Goal: Task Accomplishment & Management: Manage account settings

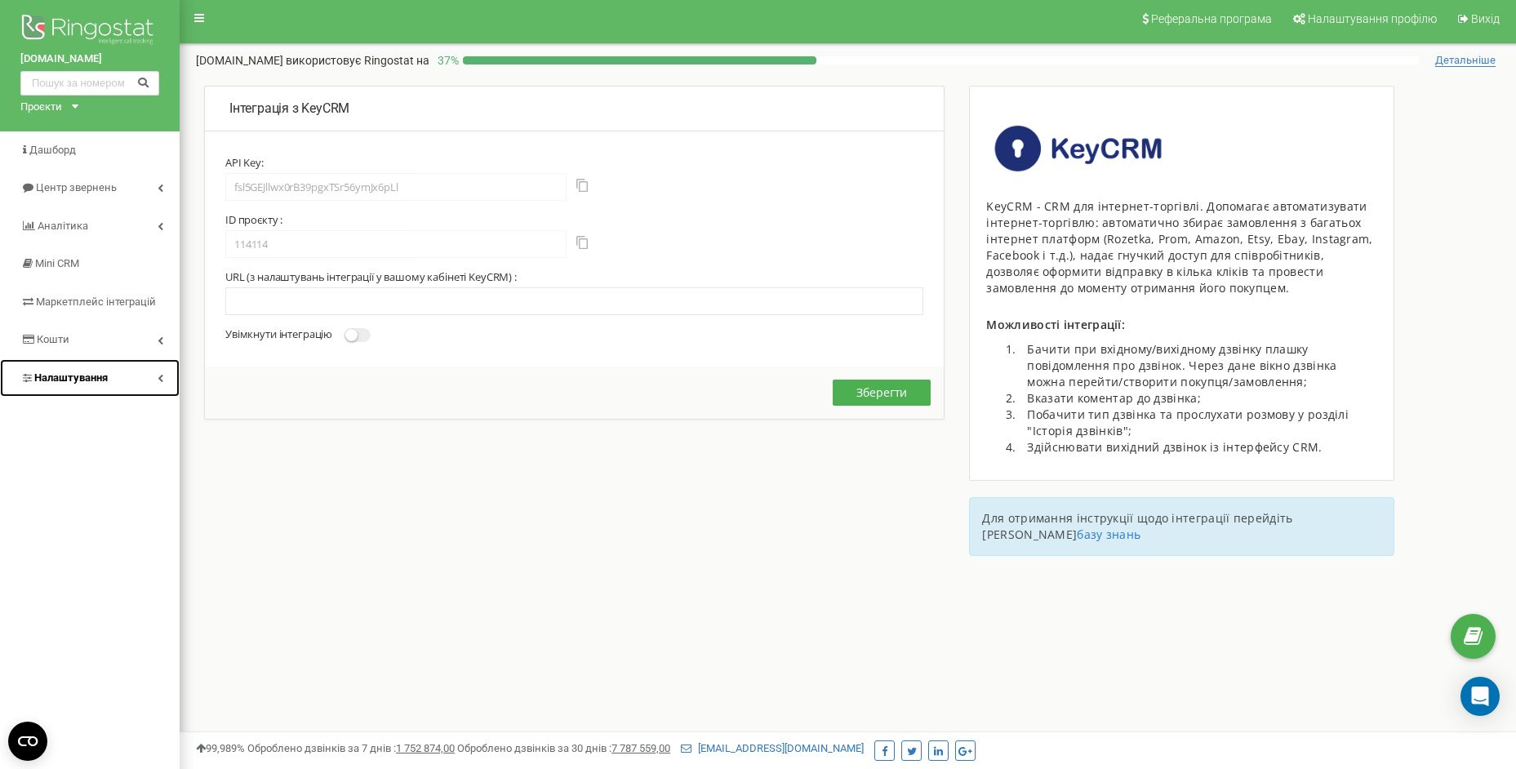
click at [65, 379] on span "Налаштування" at bounding box center [70, 377] width 73 height 12
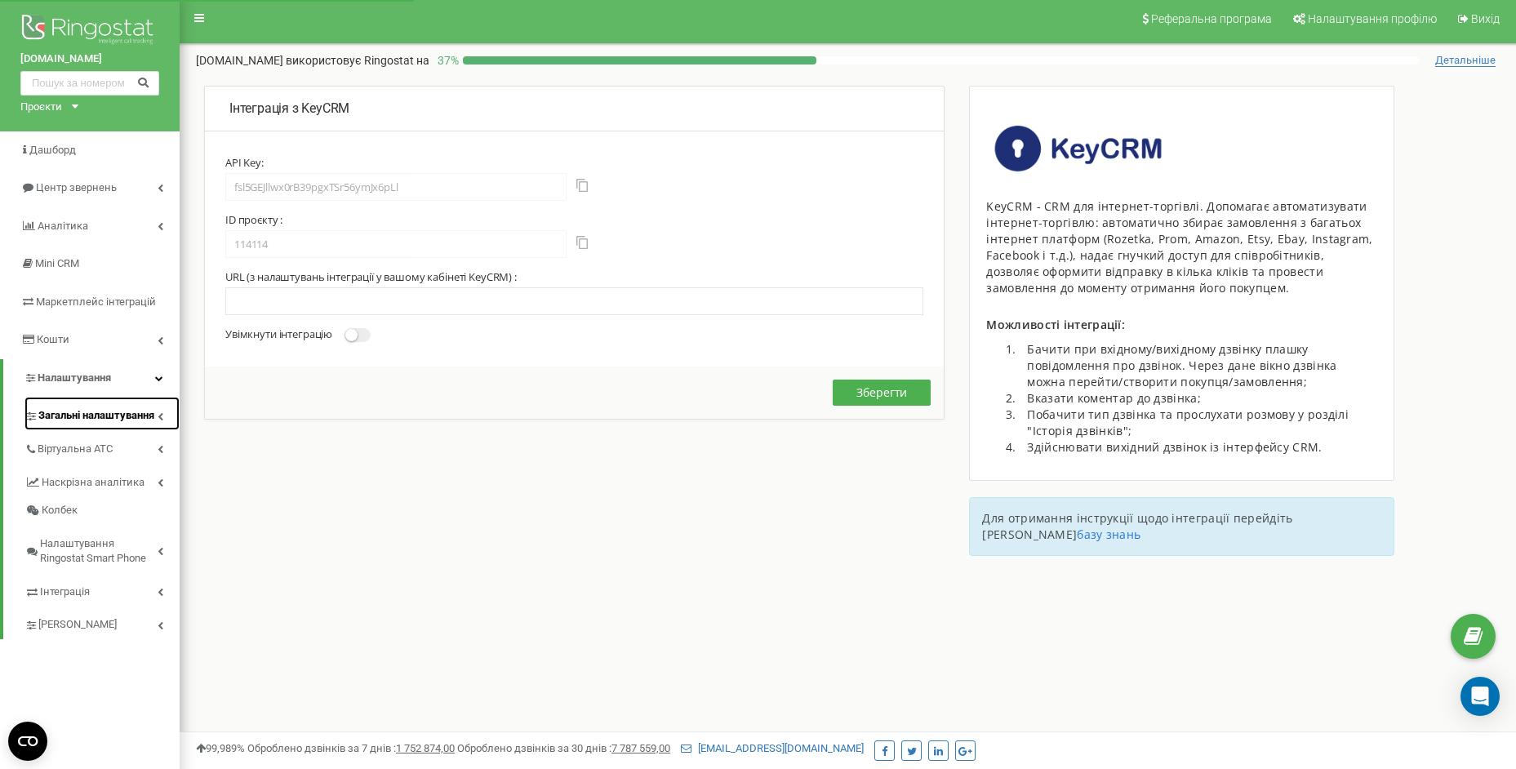
click at [88, 416] on span "Загальні налаштування" at bounding box center [96, 416] width 116 height 16
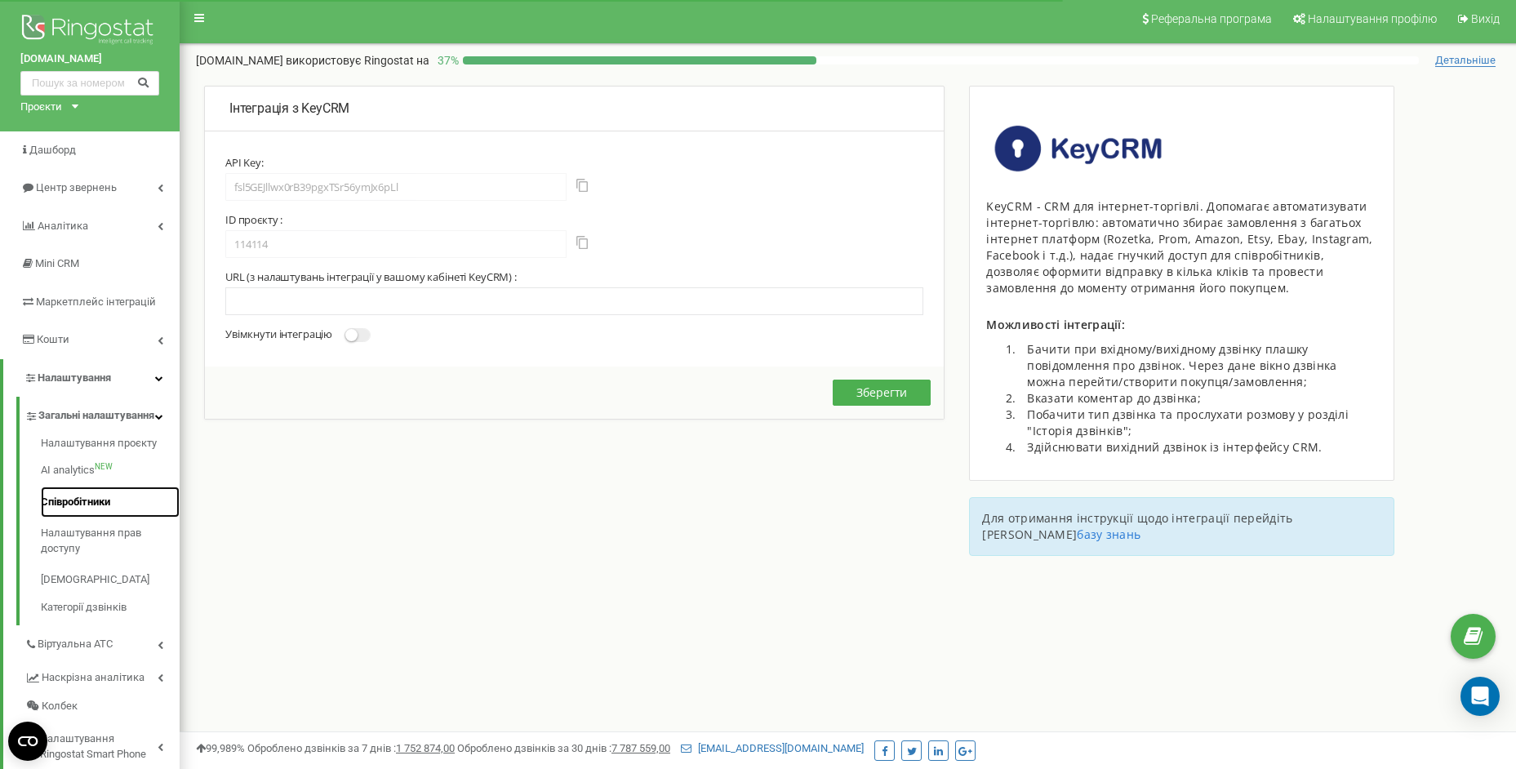
click at [79, 518] on link "Співробітники" at bounding box center [110, 503] width 139 height 32
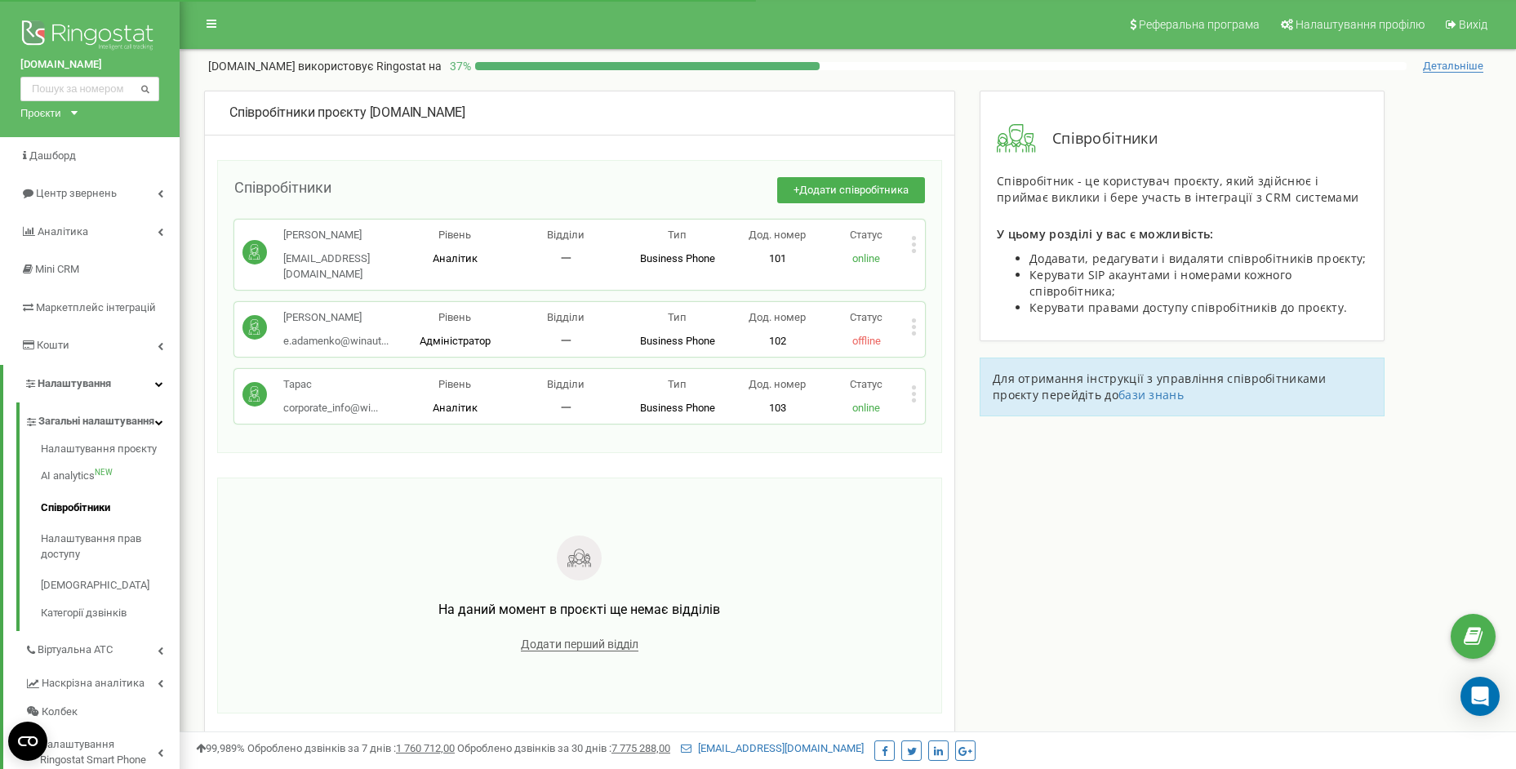
click at [451, 244] on div "Рівень Аналітик" at bounding box center [454, 247] width 111 height 38
click at [914, 244] on icon at bounding box center [914, 244] width 4 height 4
click at [941, 272] on span "Редагувати" at bounding box center [965, 271] width 64 height 11
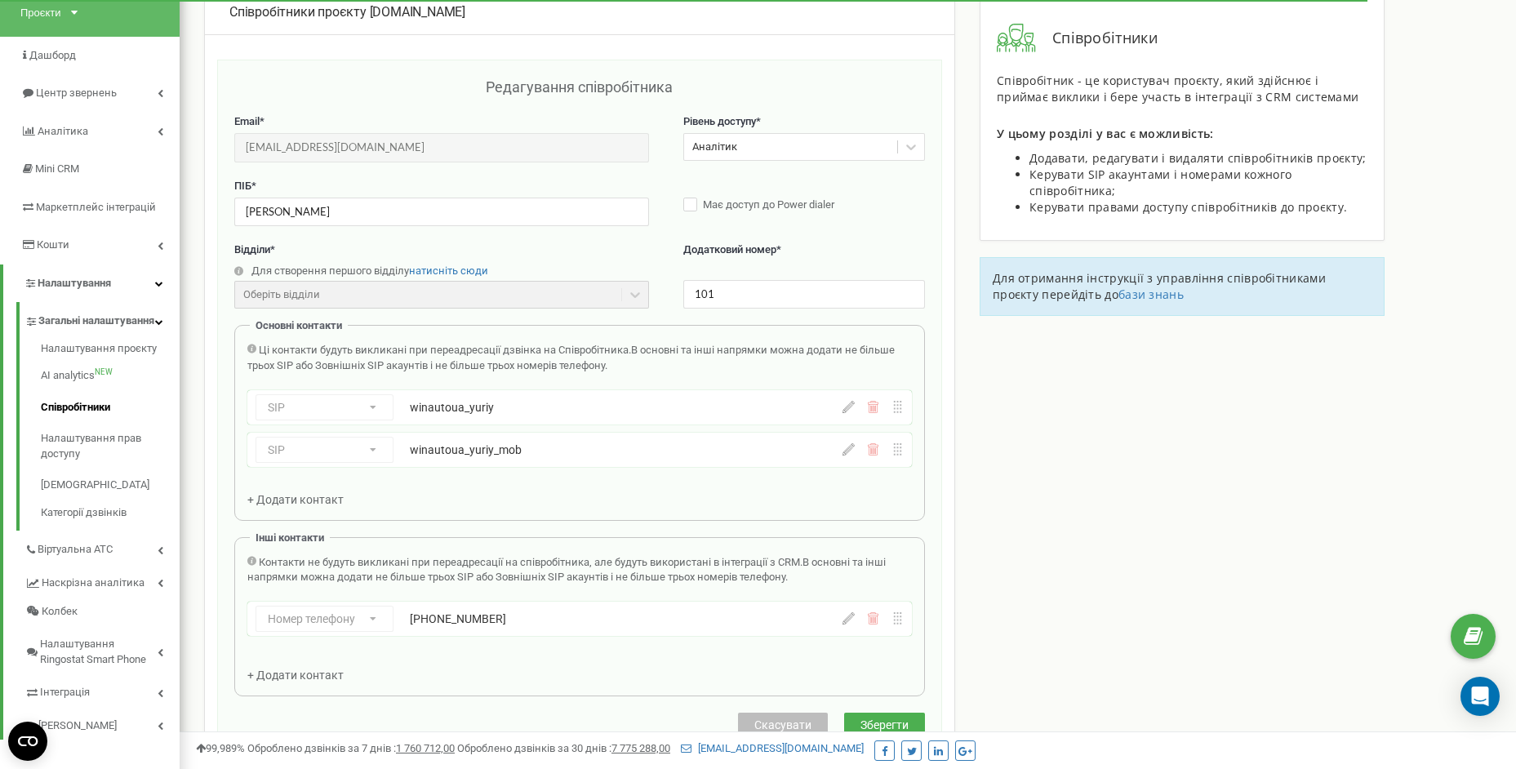
scroll to position [163, 0]
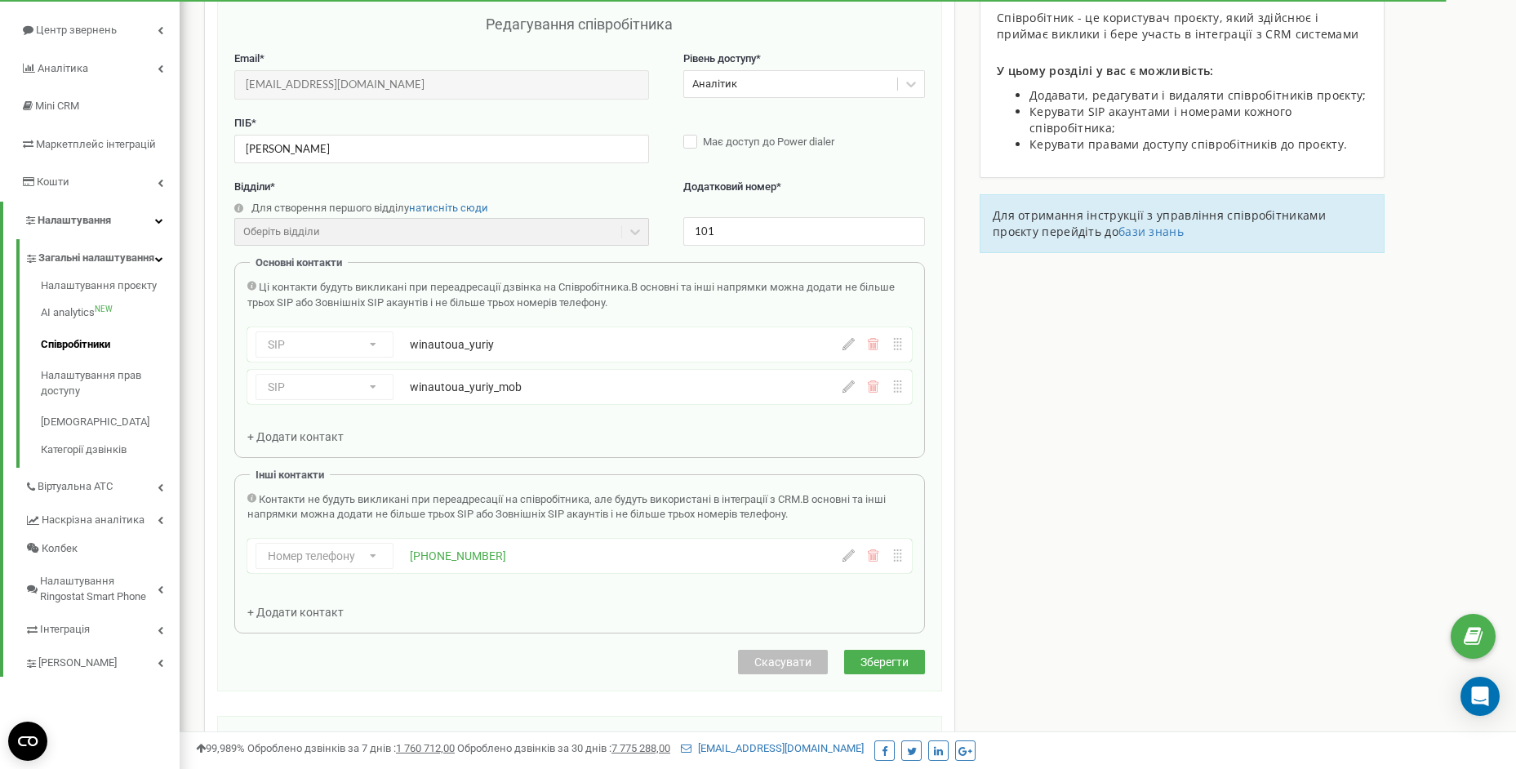
click at [513, 348] on div "winautoua_yuriy" at bounding box center [575, 344] width 331 height 16
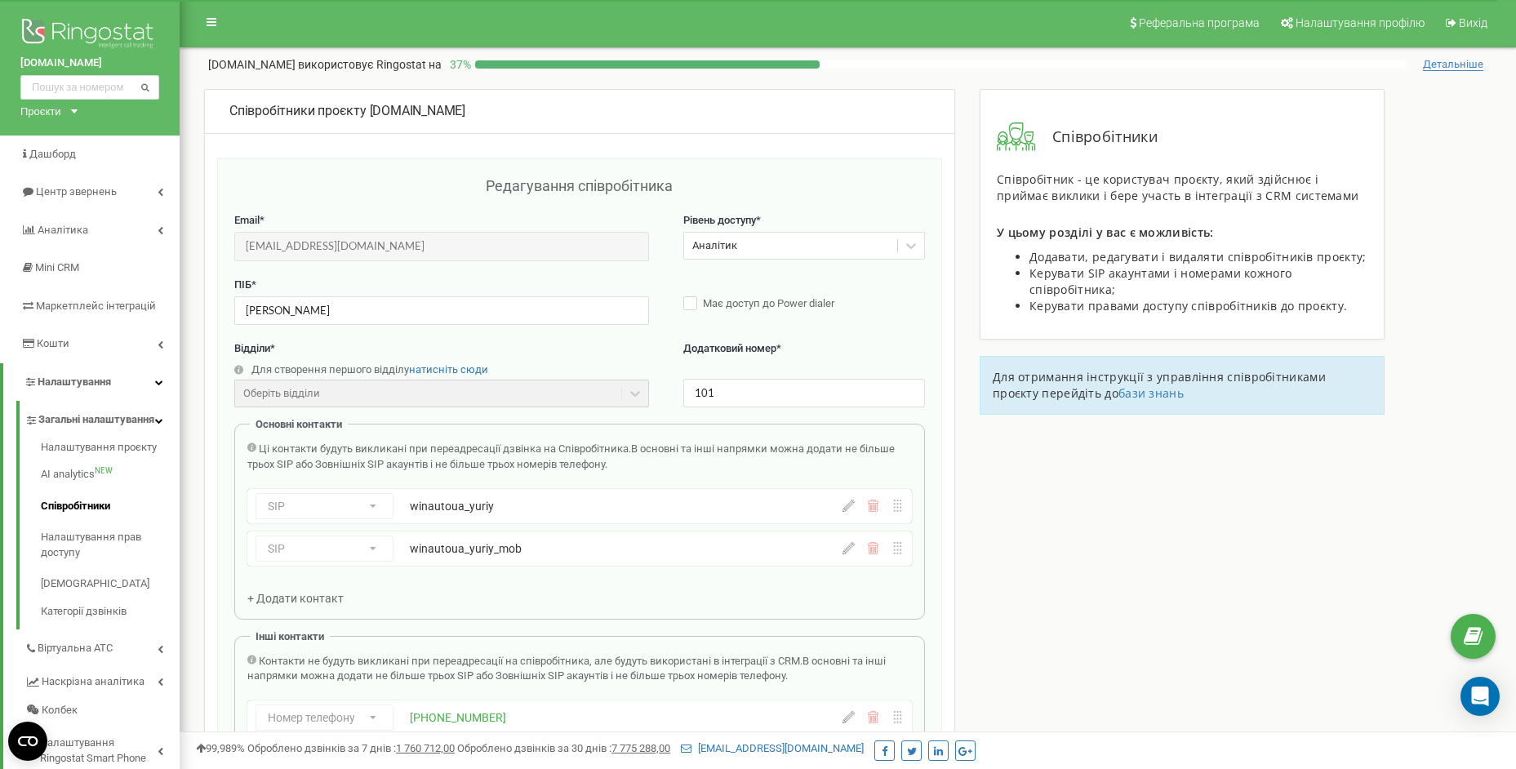
scroll to position [1, 0]
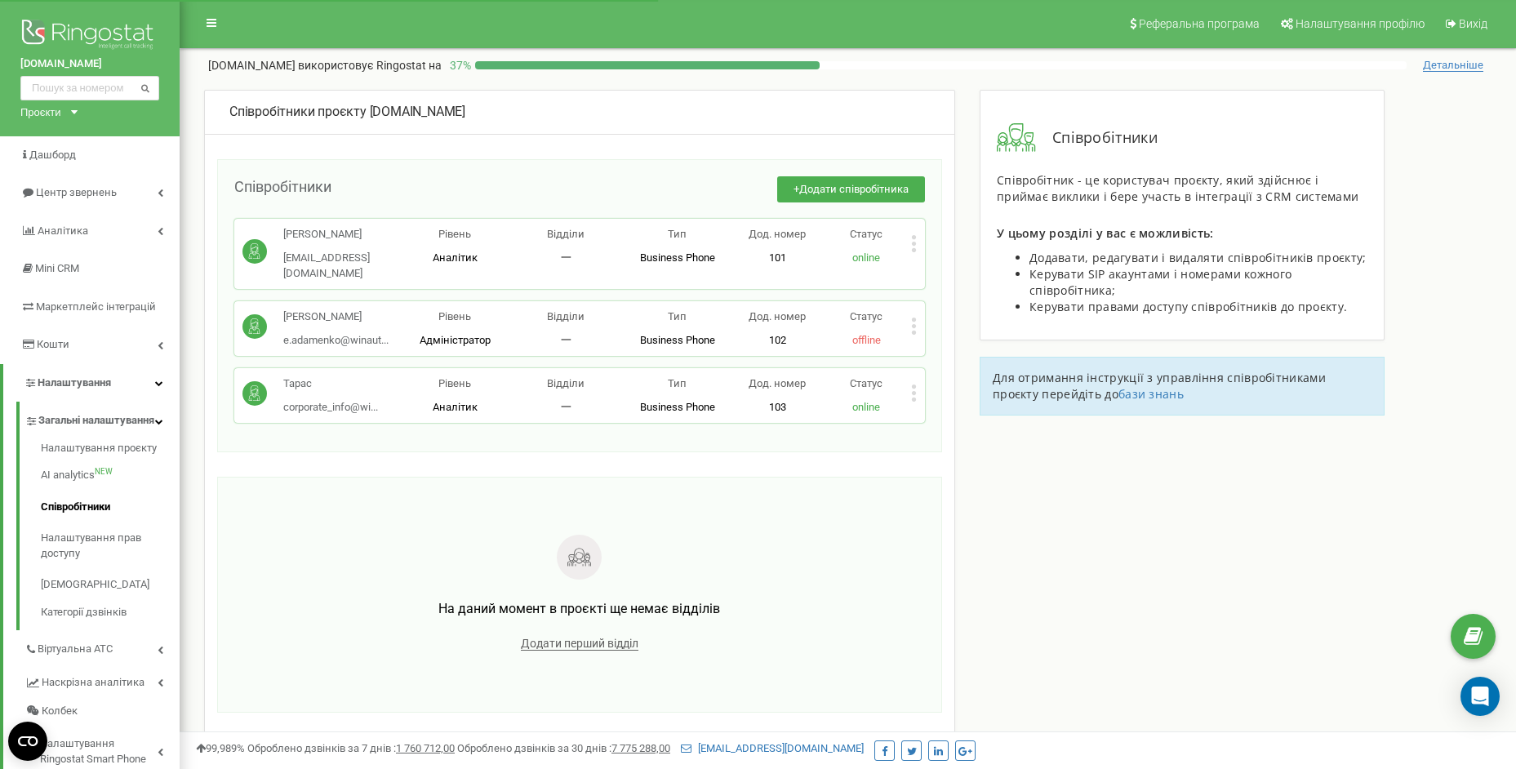
click at [914, 246] on icon at bounding box center [914, 244] width 4 height 4
click at [1005, 320] on span "Копіювати SIP" at bounding box center [973, 320] width 80 height 11
click at [913, 244] on icon at bounding box center [914, 244] width 4 height 4
click at [983, 318] on span "Копіювати SIP" at bounding box center [973, 320] width 80 height 11
click at [918, 314] on div "Євгеній e.adamenko@winaut... e.adamenko@winauto.ua Рівень Адміністратор Відділи…" at bounding box center [579, 328] width 691 height 55
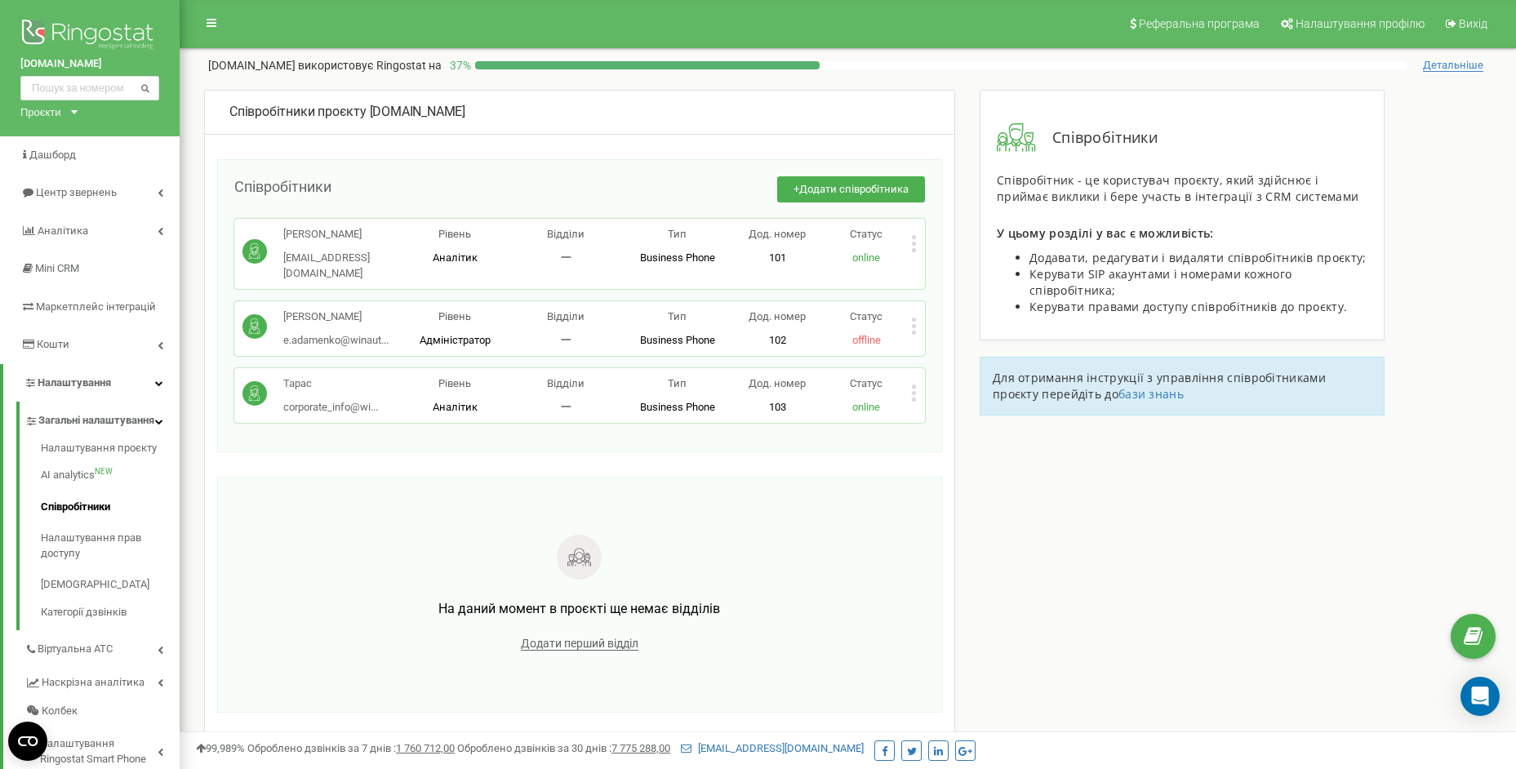
click at [304, 309] on p "Євгеній" at bounding box center [335, 317] width 105 height 16
drag, startPoint x: 247, startPoint y: 324, endPoint x: 265, endPoint y: 318, distance: 18.8
click at [260, 321] on div at bounding box center [254, 328] width 24 height 29
click at [267, 313] on div "Євгеній e.adamenko@winaut... e.adamenko@winauto.ua" at bounding box center [320, 328] width 157 height 38
click at [256, 314] on circle at bounding box center [254, 326] width 24 height 24
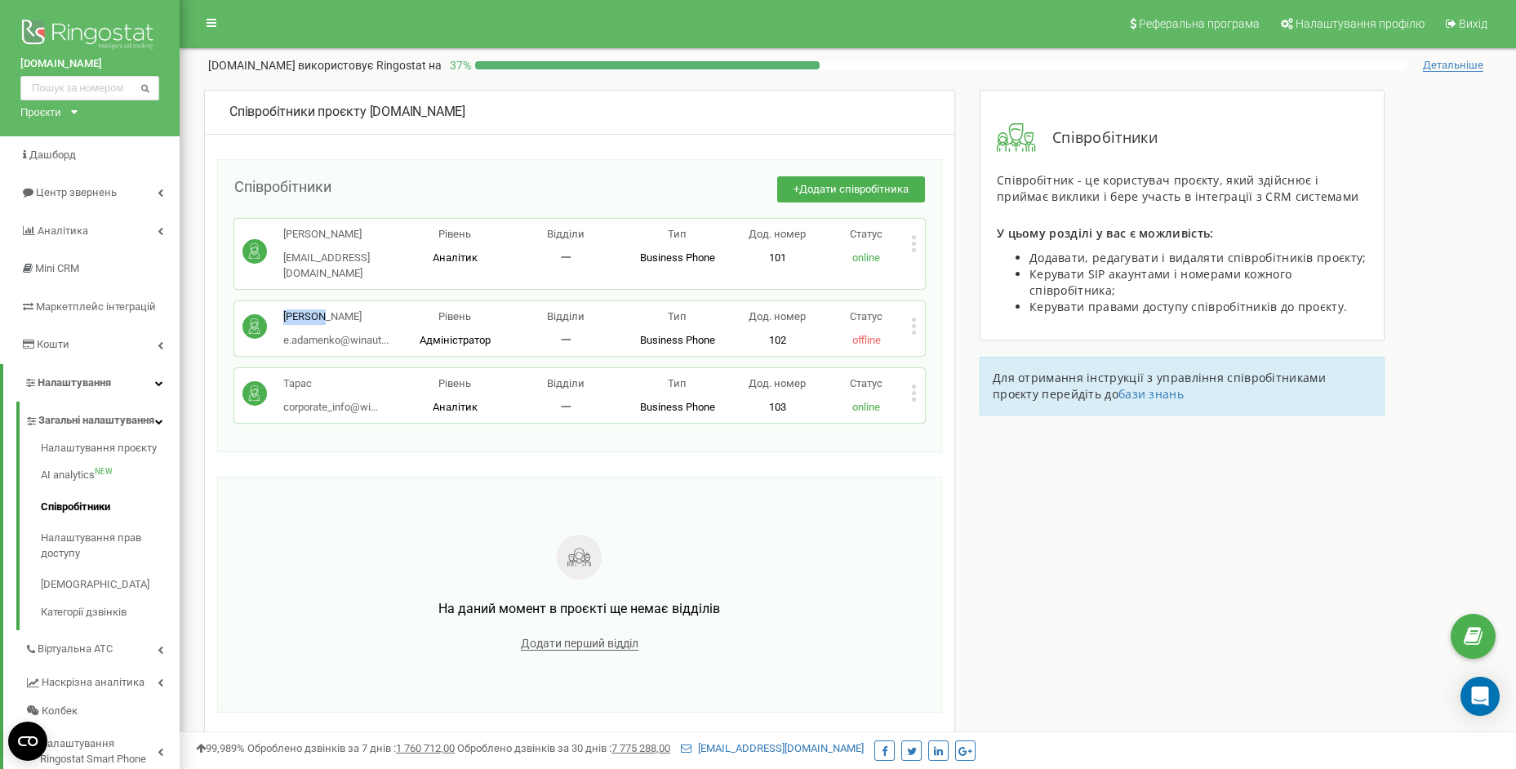
click at [256, 314] on circle at bounding box center [254, 326] width 24 height 24
click at [492, 309] on p "Рівень" at bounding box center [454, 317] width 111 height 16
click at [549, 310] on span "Відділи" at bounding box center [566, 316] width 38 height 12
drag, startPoint x: 576, startPoint y: 308, endPoint x: 866, endPoint y: 313, distance: 290.7
click at [702, 313] on div "Євгеній e.adamenko@winaut... e.adamenko@winauto.ua Рівень Адміністратор Відділи…" at bounding box center [579, 328] width 674 height 38
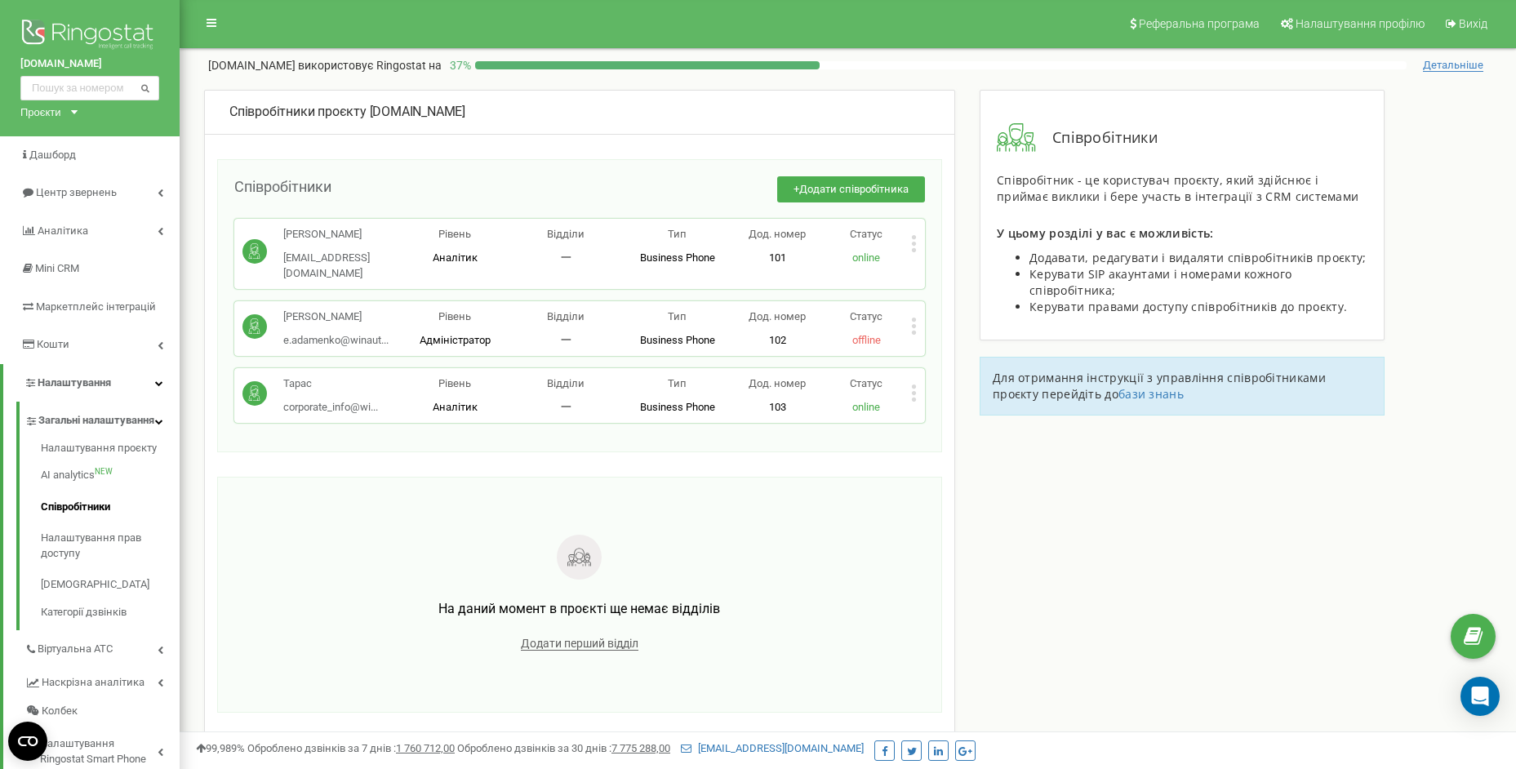
click at [906, 313] on div "Статус offline" at bounding box center [866, 328] width 89 height 38
click at [919, 315] on div "Євгеній e.adamenko@winaut... e.adamenko@winauto.ua Рівень Адміністратор Відділи…" at bounding box center [579, 328] width 691 height 55
click at [914, 318] on icon at bounding box center [914, 326] width 6 height 17
click at [953, 348] on span "Редагувати" at bounding box center [965, 353] width 64 height 11
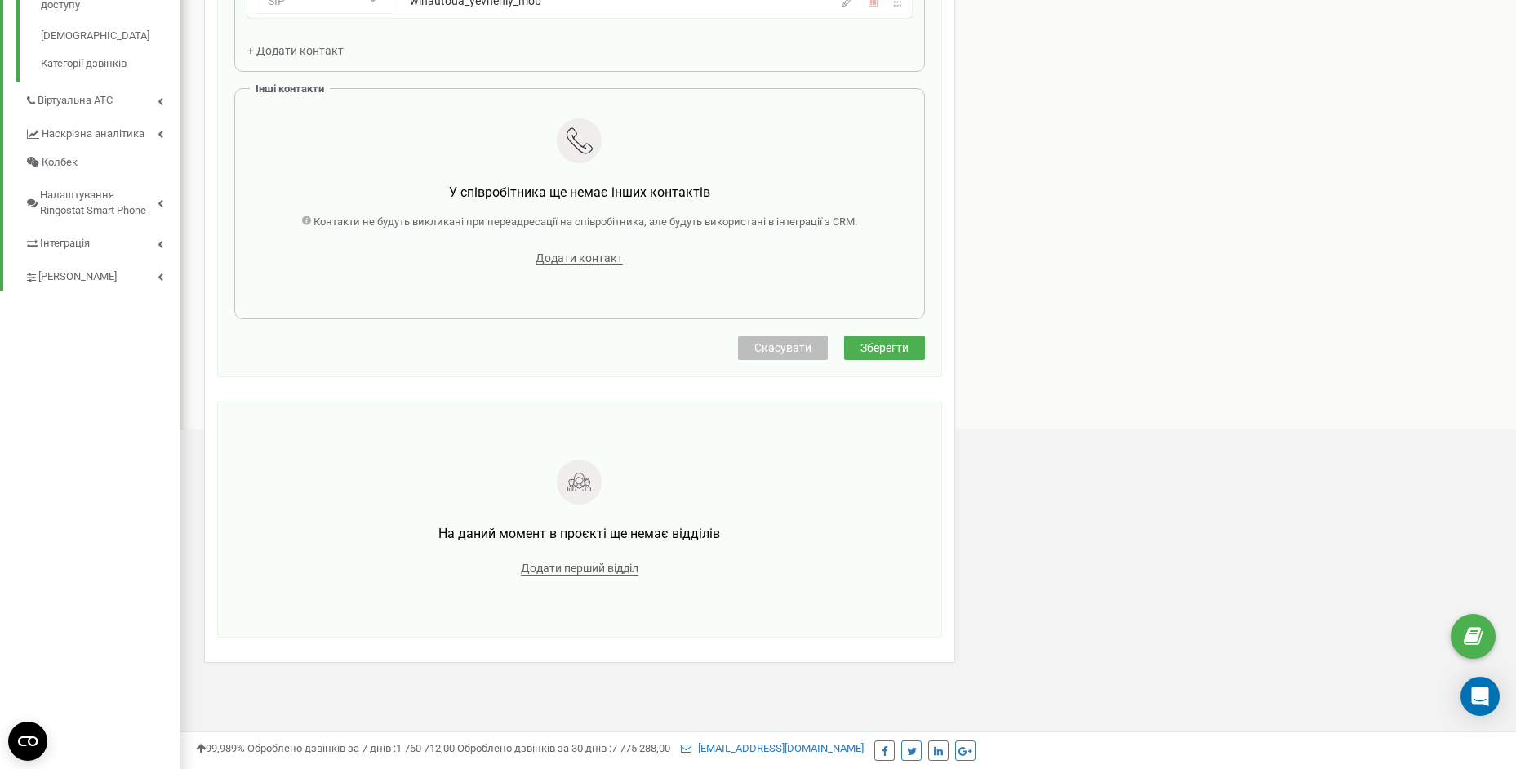
scroll to position [551, 0]
click at [882, 348] on span "Зберегти" at bounding box center [884, 346] width 48 height 13
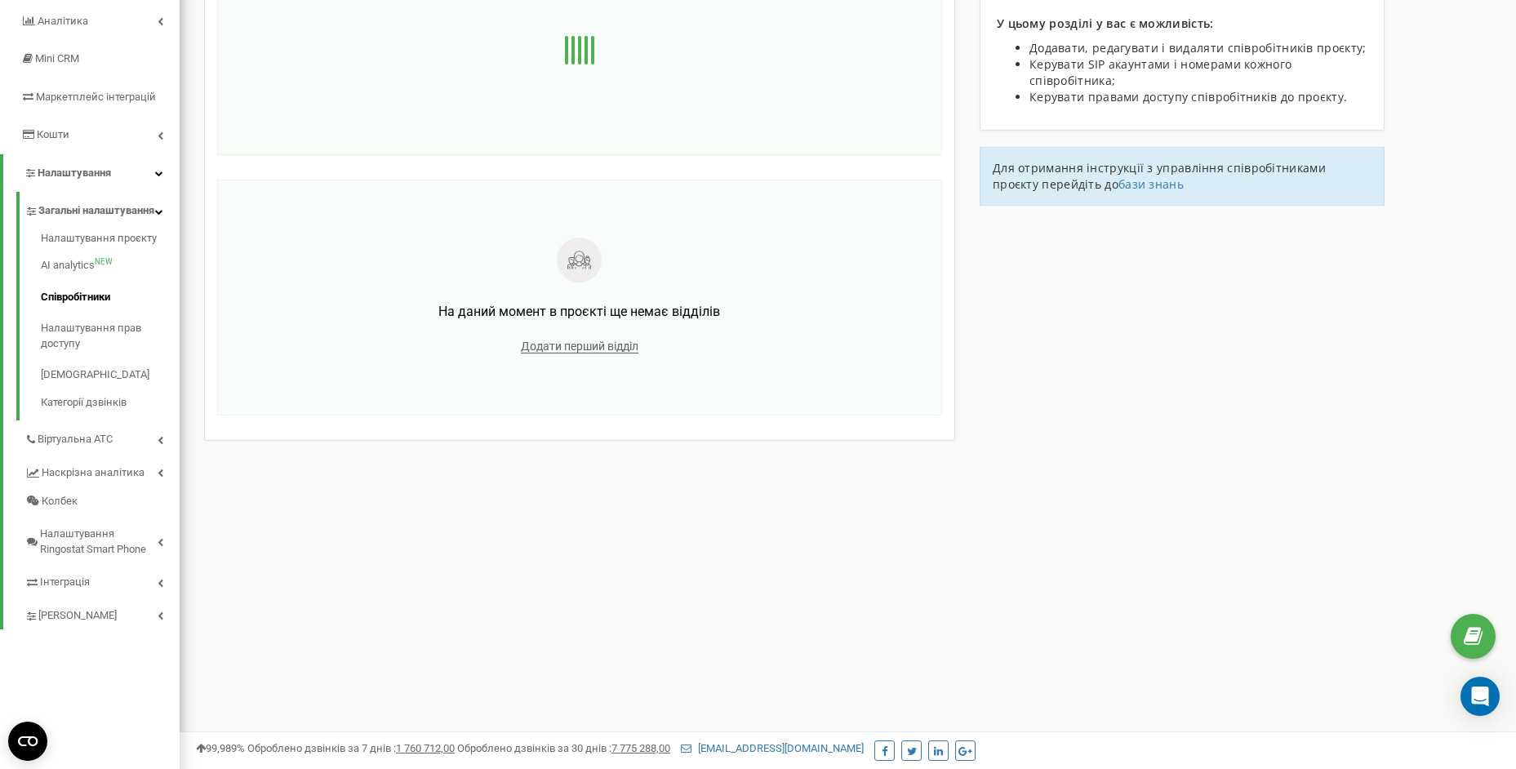
scroll to position [0, 0]
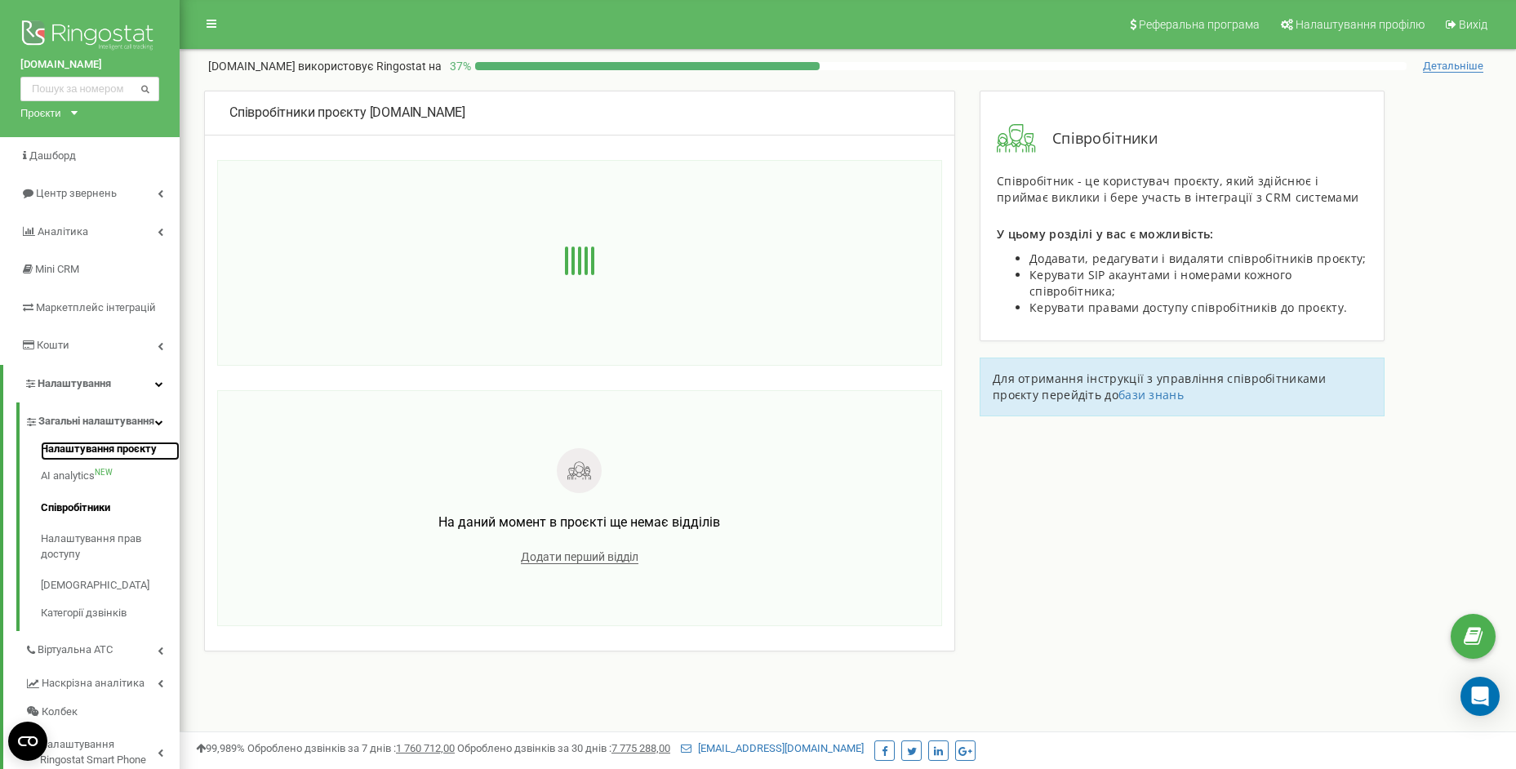
click at [69, 461] on link "Налаштування проєкту" at bounding box center [110, 452] width 139 height 20
